Goal: Navigation & Orientation: Find specific page/section

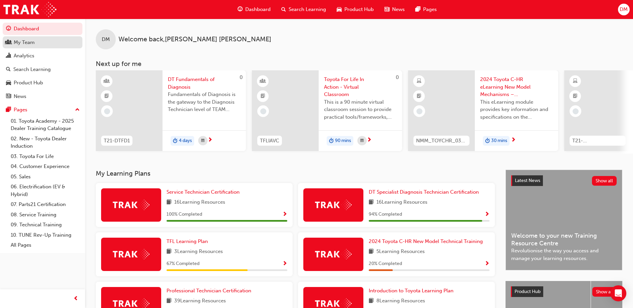
click at [62, 46] on link "My Team" at bounding box center [43, 42] width 80 height 12
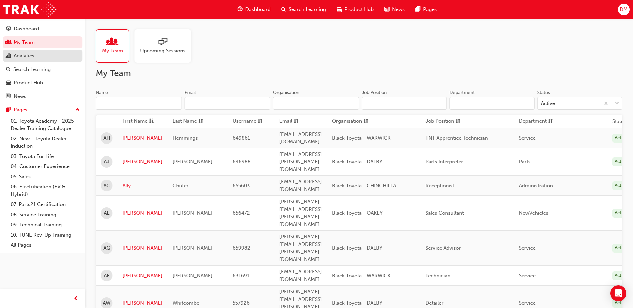
click at [60, 60] on link "Analytics" at bounding box center [43, 56] width 80 height 12
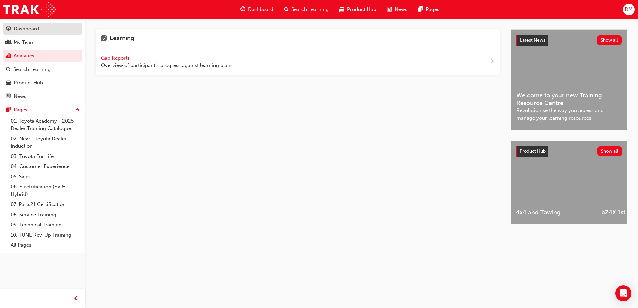
click at [45, 32] on div "Dashboard" at bounding box center [42, 29] width 73 height 8
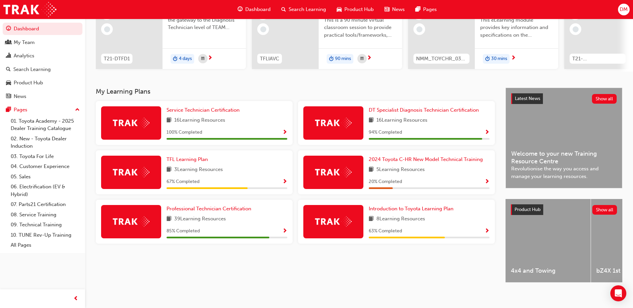
scroll to position [90, 0]
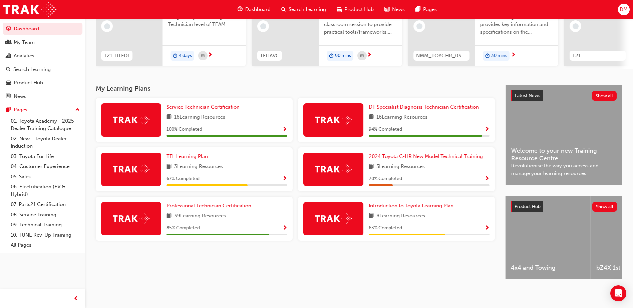
click at [623, 7] on span "DM" at bounding box center [624, 10] width 8 height 8
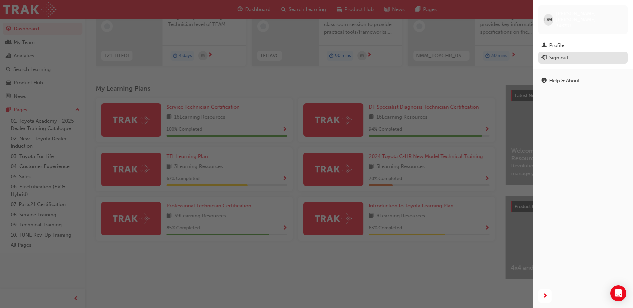
click at [575, 55] on div "Sign out" at bounding box center [583, 58] width 83 height 8
